Goal: Task Accomplishment & Management: Use online tool/utility

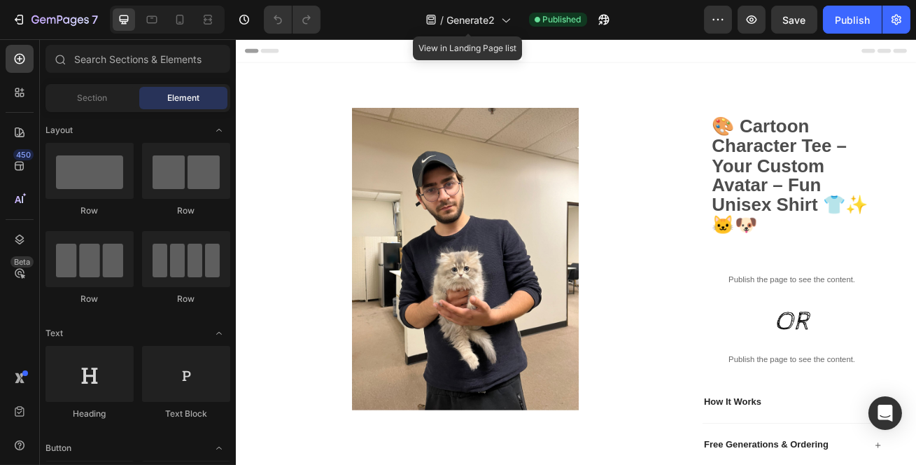
click at [491, 24] on span "Generate2" at bounding box center [471, 20] width 48 height 15
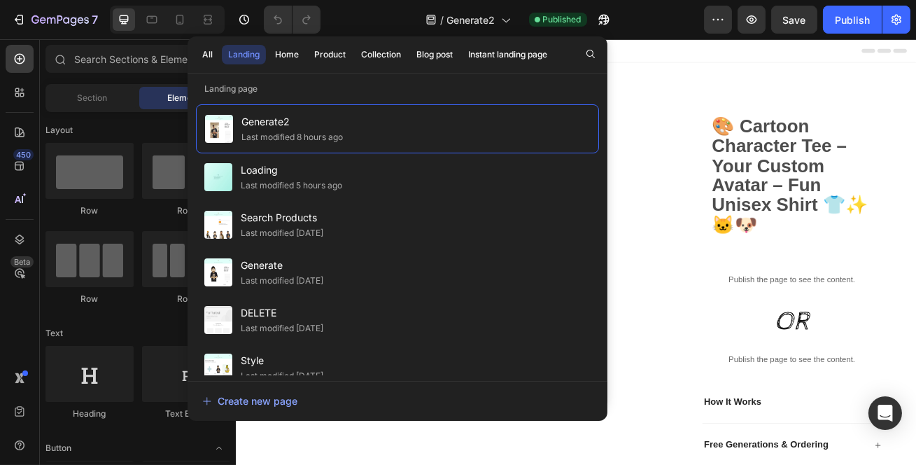
click at [300, 232] on div "Last modified [DATE]" at bounding box center [282, 233] width 83 height 14
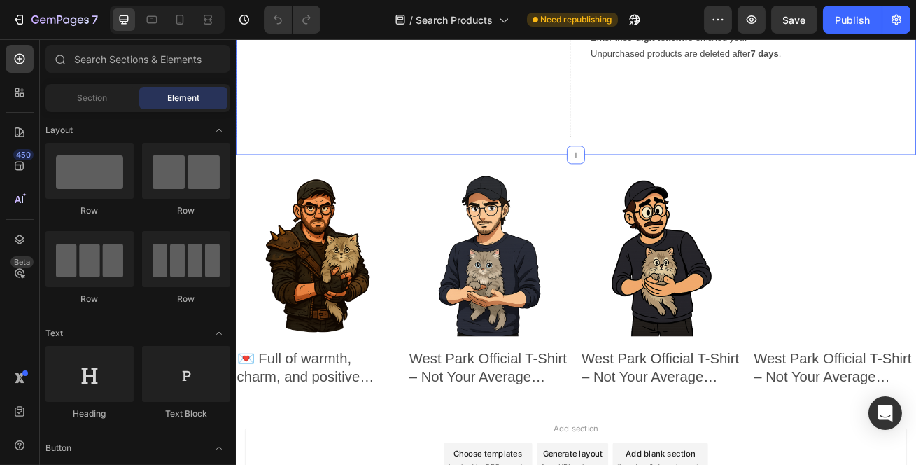
scroll to position [207, 0]
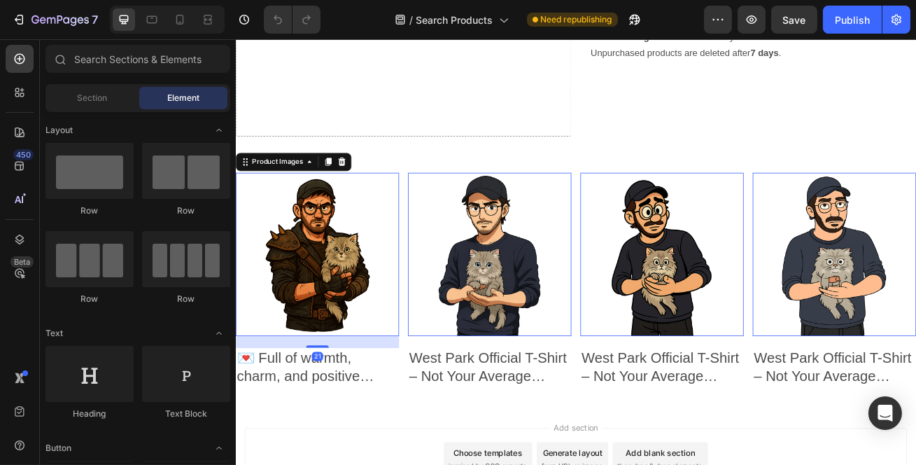
click at [342, 321] on img at bounding box center [336, 305] width 202 height 202
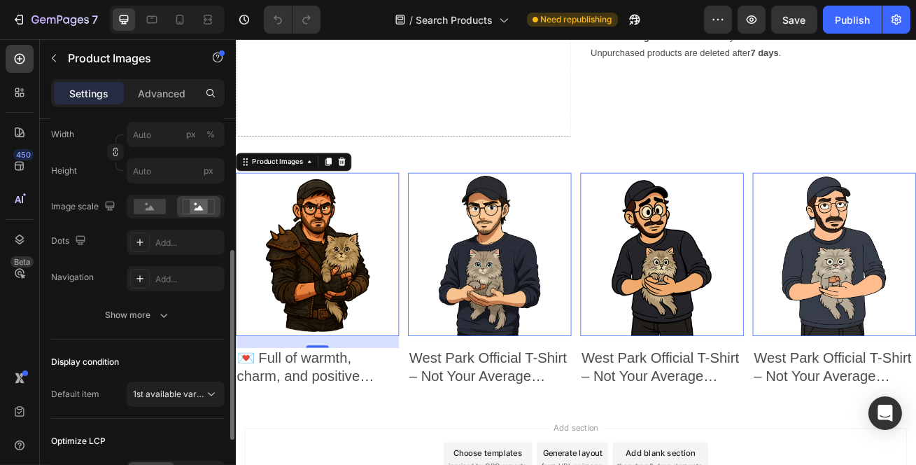
scroll to position [265, 0]
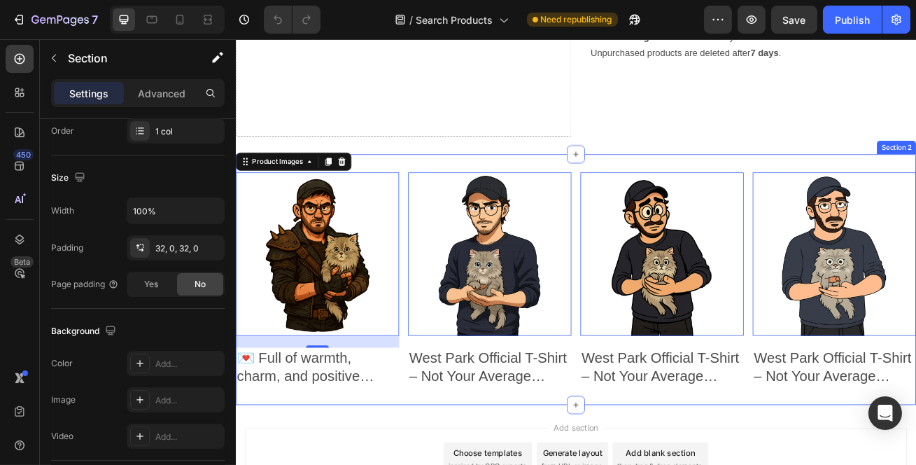
click at [424, 195] on div "Product Images 21 💌 Full of warmth, charm, and positive vibes! ✨ Product Title …" at bounding box center [655, 335] width 840 height 309
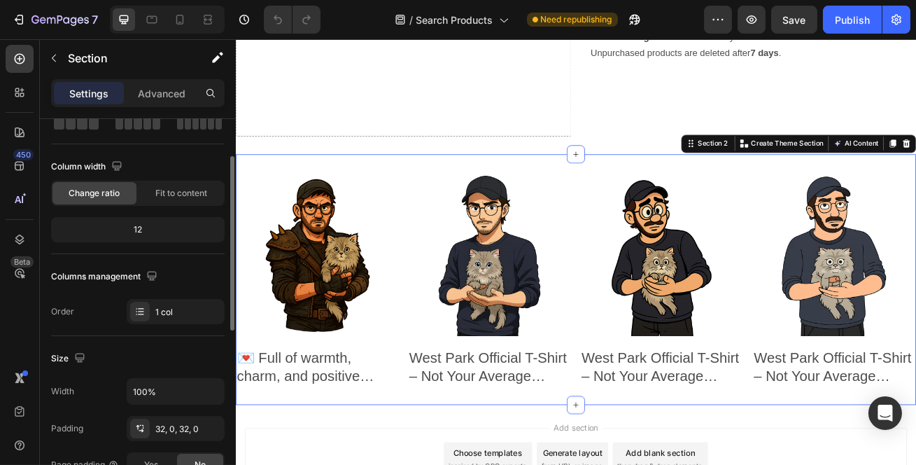
scroll to position [83, 0]
click at [367, 315] on img at bounding box center [336, 305] width 202 height 202
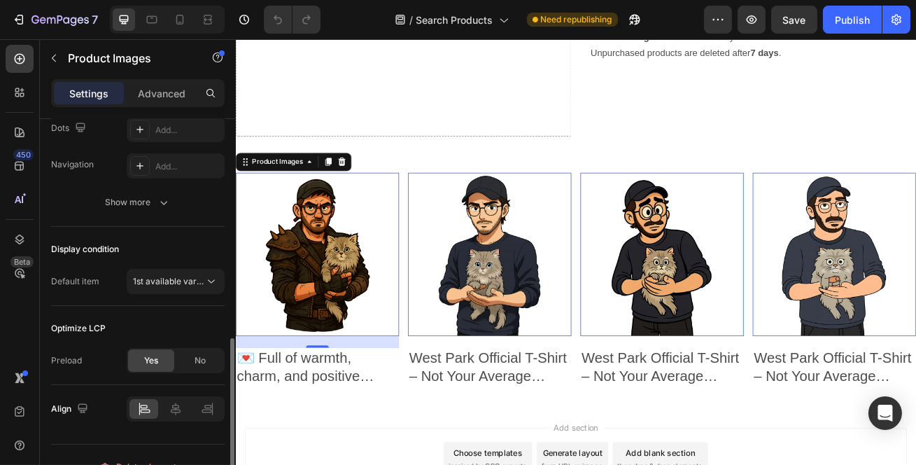
scroll to position [400, 0]
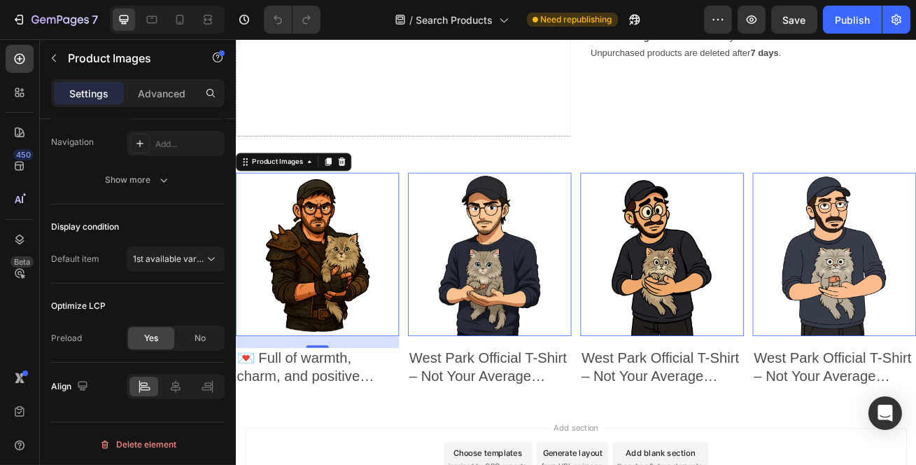
click at [168, 172] on button "Show more" at bounding box center [138, 179] width 174 height 25
click at [160, 100] on p "Advanced" at bounding box center [162, 93] width 48 height 15
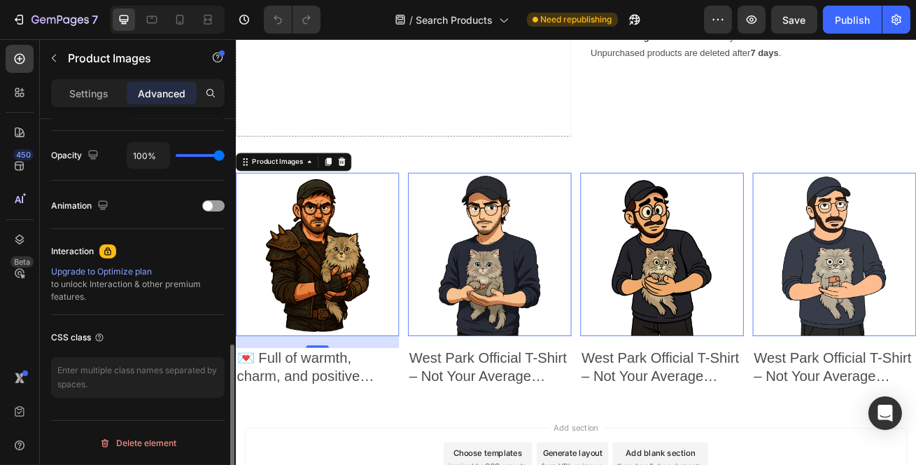
scroll to position [547, 0]
click at [83, 102] on div "Settings" at bounding box center [89, 93] width 70 height 22
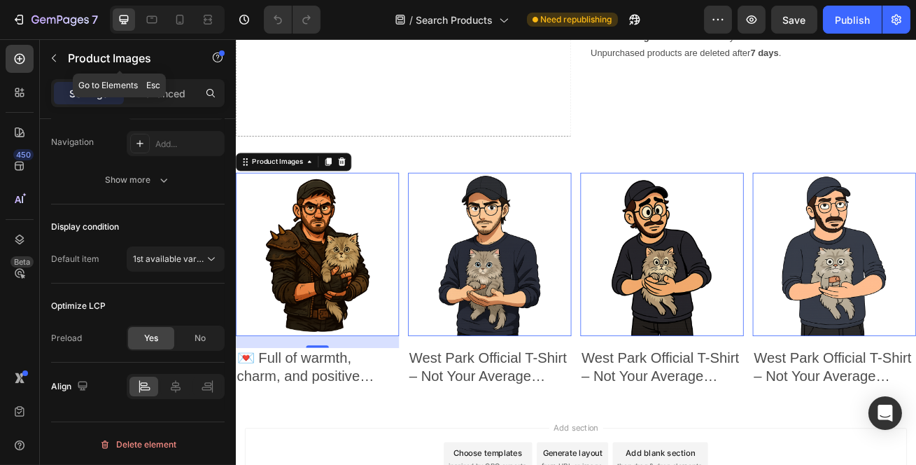
click at [58, 53] on icon "button" at bounding box center [53, 58] width 11 height 11
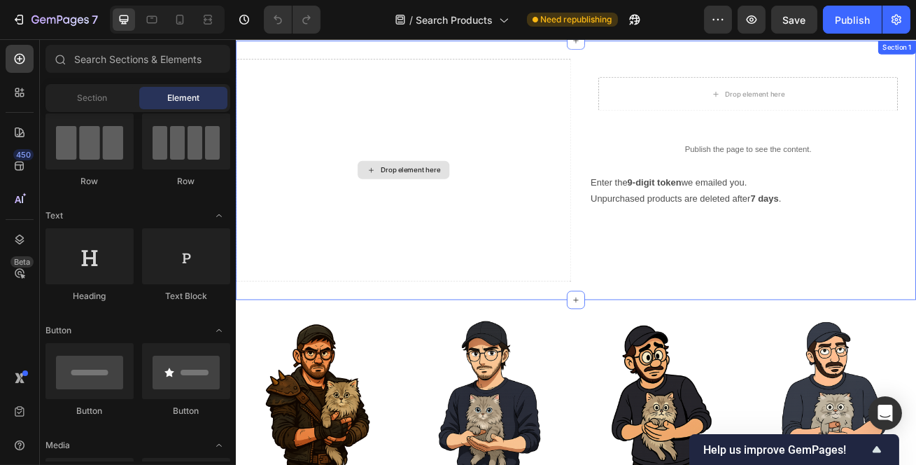
scroll to position [0, 0]
